Goal: Task Accomplishment & Management: Manage account settings

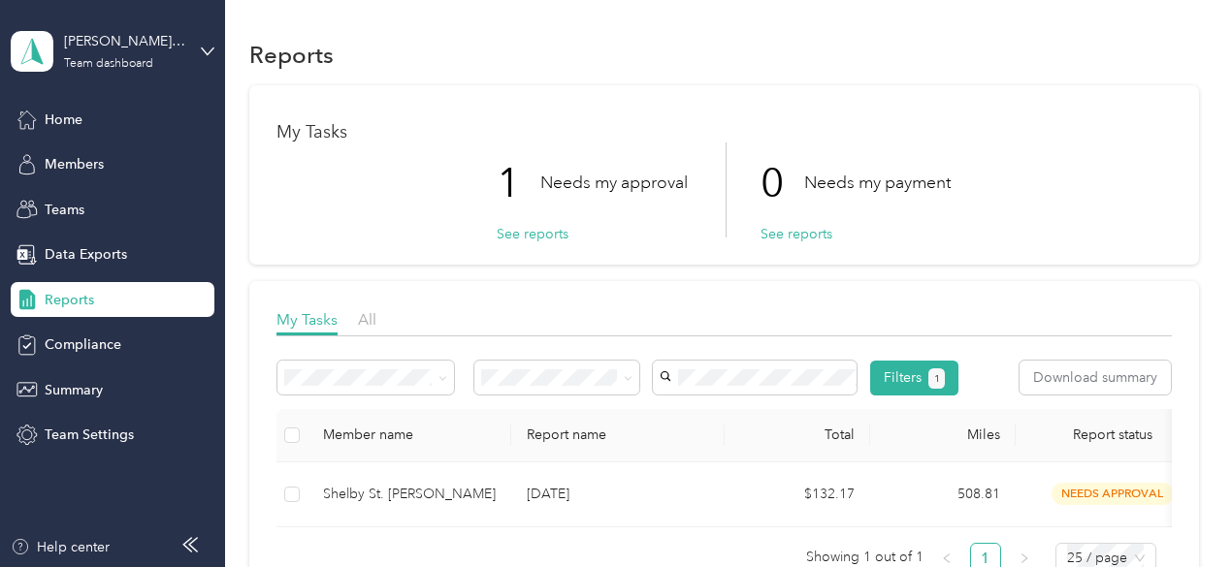
scroll to position [87, 0]
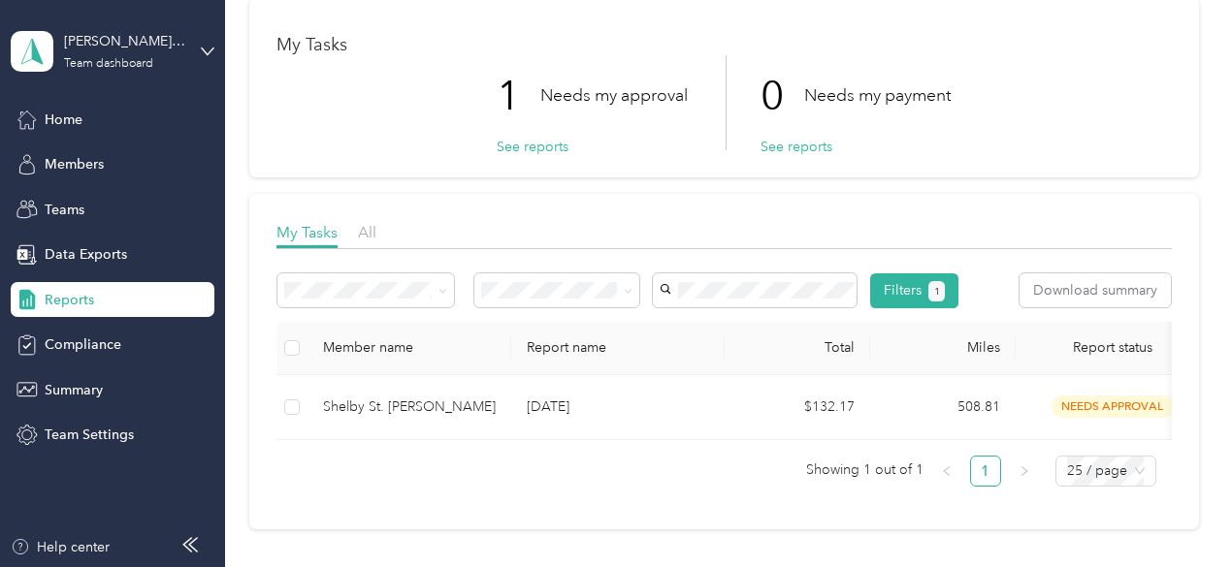
click at [549, 135] on div "1 Needs my approval" at bounding box center [592, 95] width 191 height 81
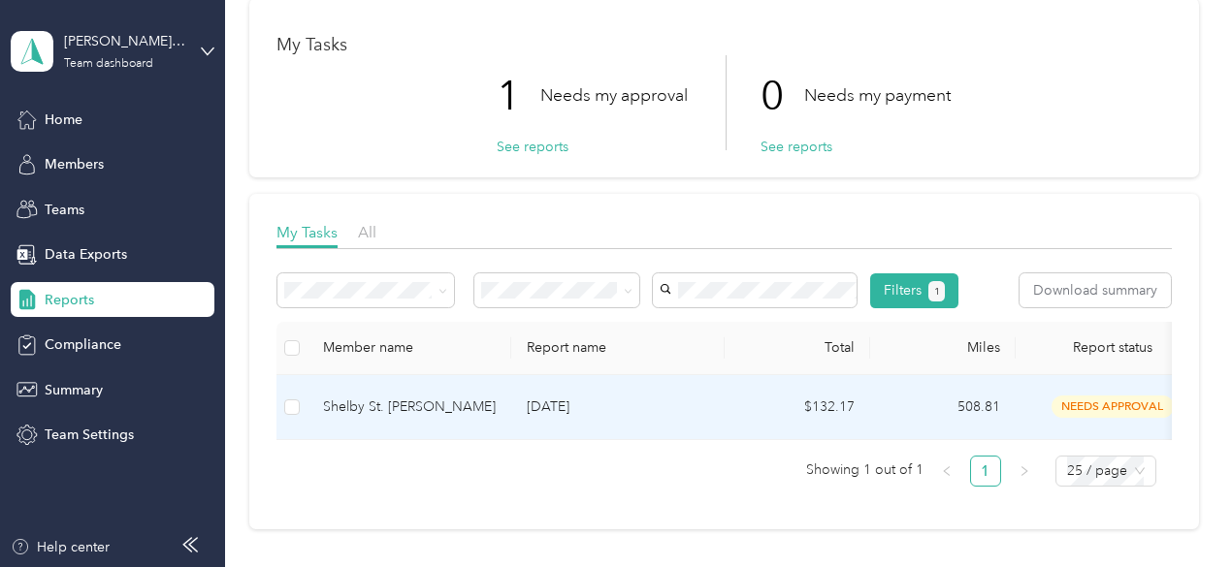
click at [297, 440] on td at bounding box center [291, 407] width 31 height 65
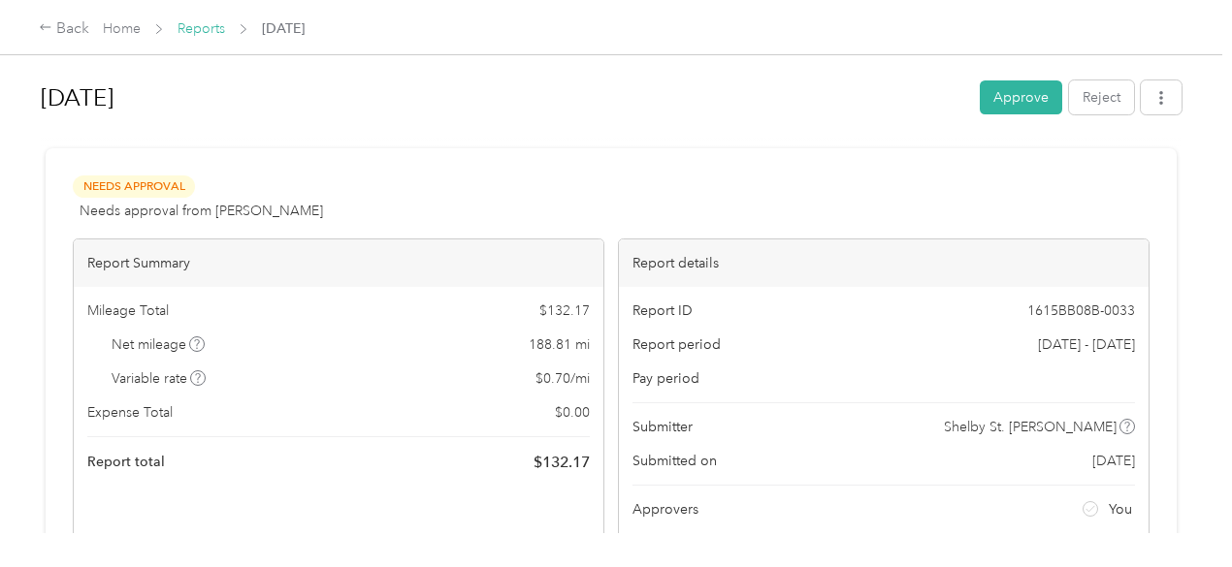
click at [203, 27] on link "Reports" at bounding box center [201, 28] width 48 height 16
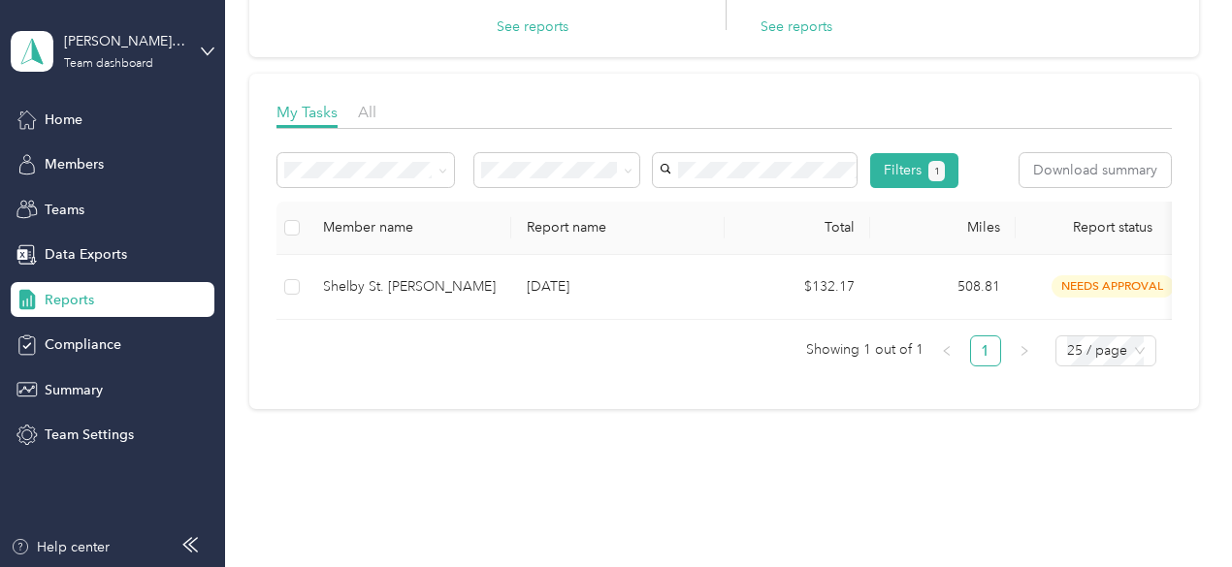
scroll to position [211, 0]
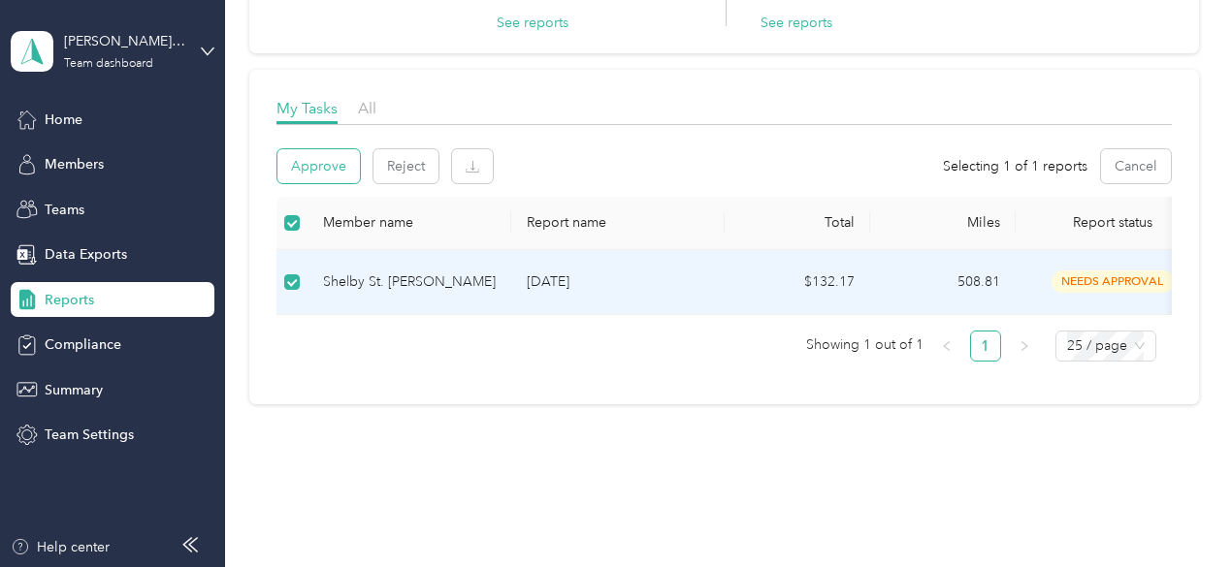
click at [307, 157] on button "Approve" at bounding box center [318, 166] width 82 height 34
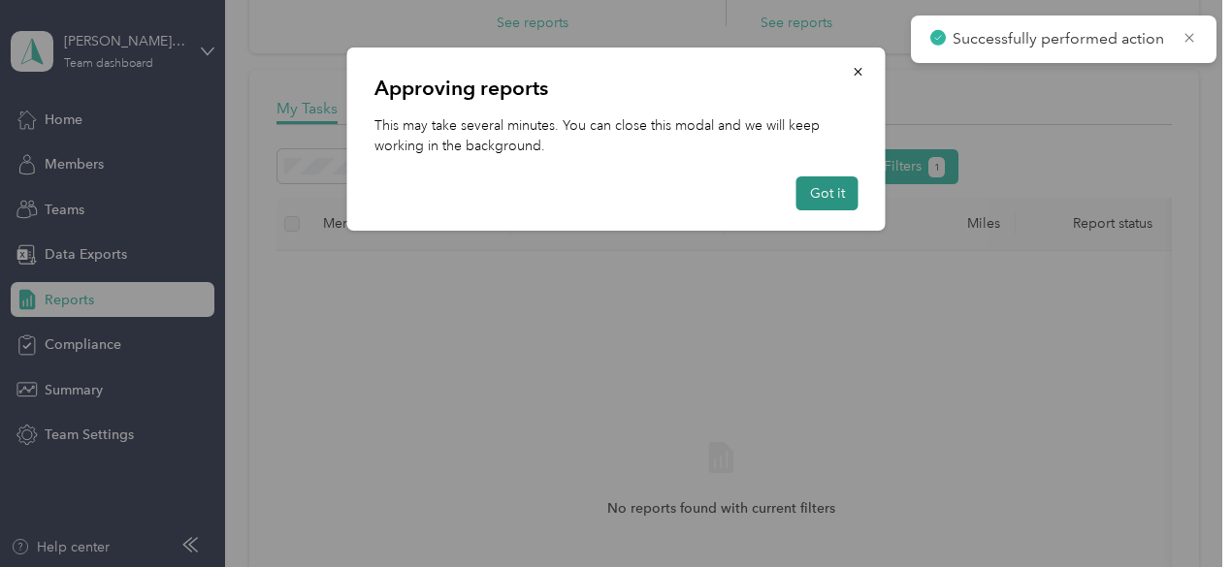
click at [831, 194] on button "Got it" at bounding box center [827, 193] width 62 height 34
